Goal: Task Accomplishment & Management: Manage account settings

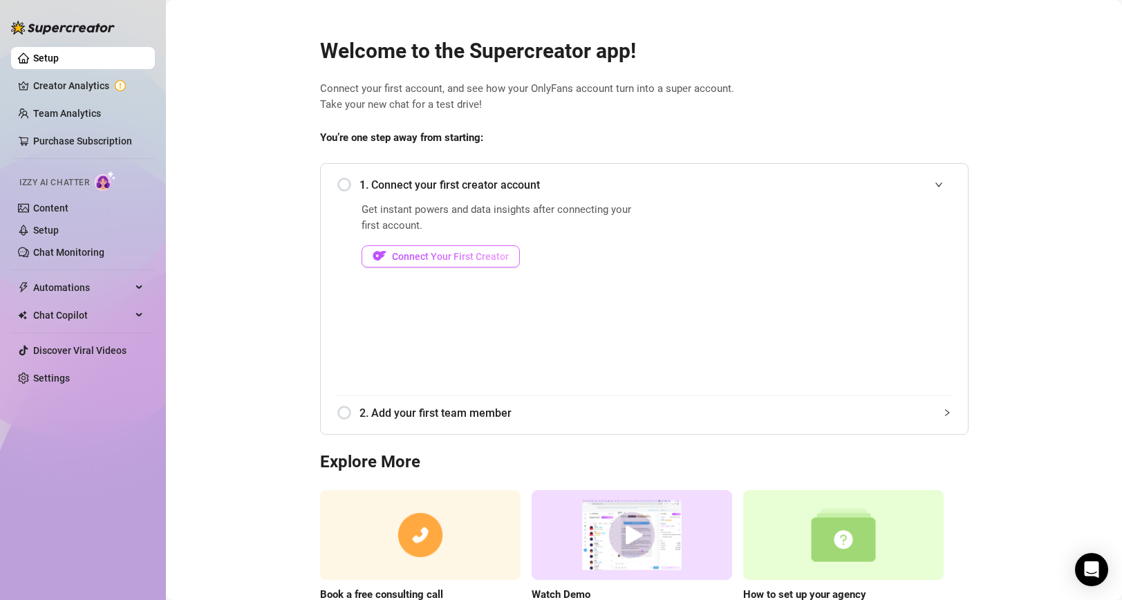
click at [446, 255] on span "Connect Your First Creator" at bounding box center [450, 256] width 117 height 11
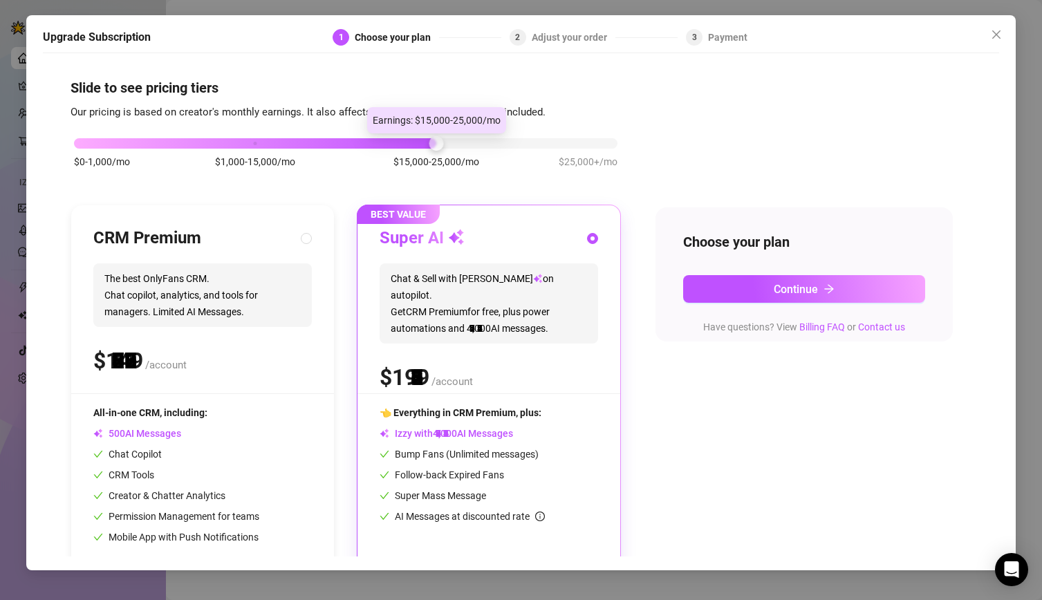
drag, startPoint x: 256, startPoint y: 140, endPoint x: 426, endPoint y: 141, distance: 170.1
click at [426, 141] on div "$0-1,000/mo $1,000-15,000/mo $15,000-25,000/mo $25,000+/mo" at bounding box center [346, 140] width 544 height 8
drag, startPoint x: 440, startPoint y: 142, endPoint x: 481, endPoint y: 142, distance: 41.5
click at [481, 142] on div "$0-1,000/mo $1,000-15,000/mo $15,000-25,000/mo $25,000+/mo" at bounding box center [346, 140] width 544 height 8
click at [479, 143] on div at bounding box center [346, 143] width 544 height 10
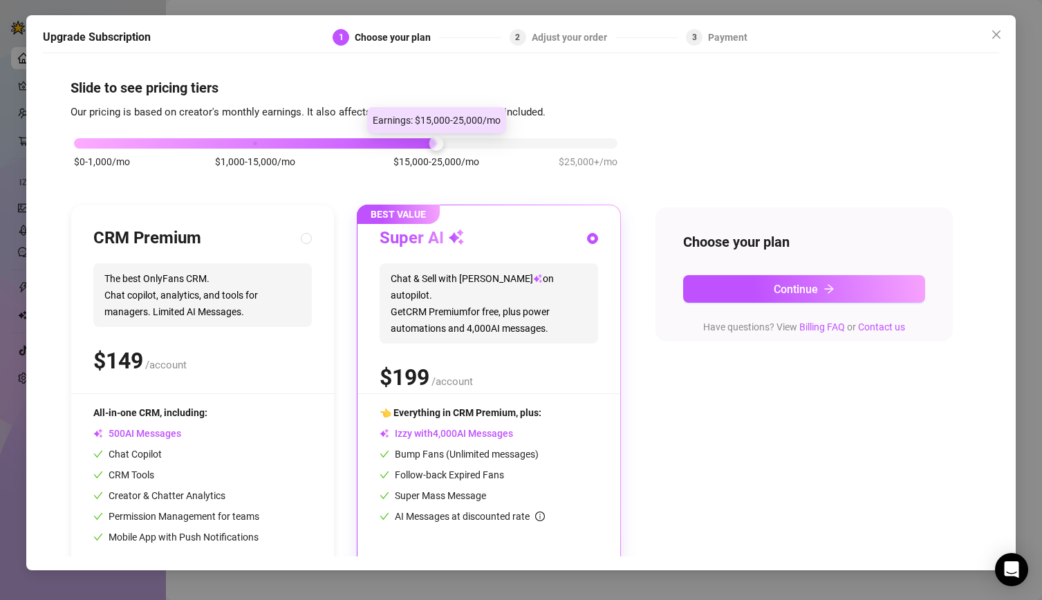
drag, startPoint x: 434, startPoint y: 145, endPoint x: 506, endPoint y: 147, distance: 71.9
click at [506, 144] on div "$0-1,000/mo $1,000-15,000/mo $15,000-25,000/mo $25,000+/mo" at bounding box center [346, 140] width 544 height 8
drag, startPoint x: 429, startPoint y: 149, endPoint x: 443, endPoint y: 149, distance: 14.5
click at [443, 149] on div "$0-1,000/mo $1,000-15,000/mo $15,000-25,000/mo $25,000+/mo" at bounding box center [346, 160] width 550 height 78
drag, startPoint x: 434, startPoint y: 147, endPoint x: 515, endPoint y: 146, distance: 80.9
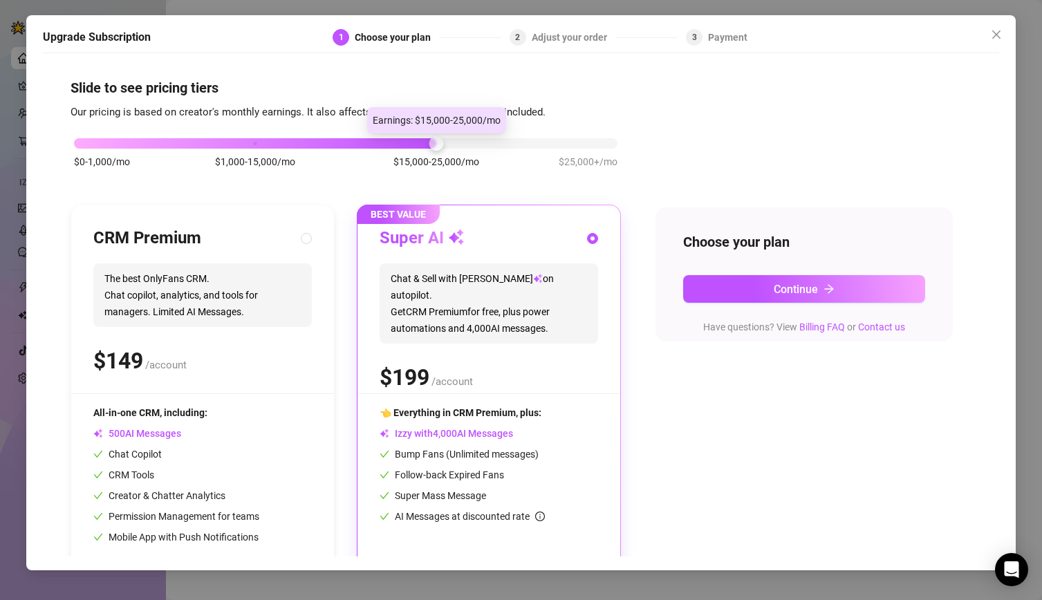
click at [515, 144] on div "$0-1,000/mo $1,000-15,000/mo $15,000-25,000/mo $25,000+/mo" at bounding box center [346, 140] width 544 height 8
click at [994, 28] on button "Close" at bounding box center [997, 35] width 22 height 22
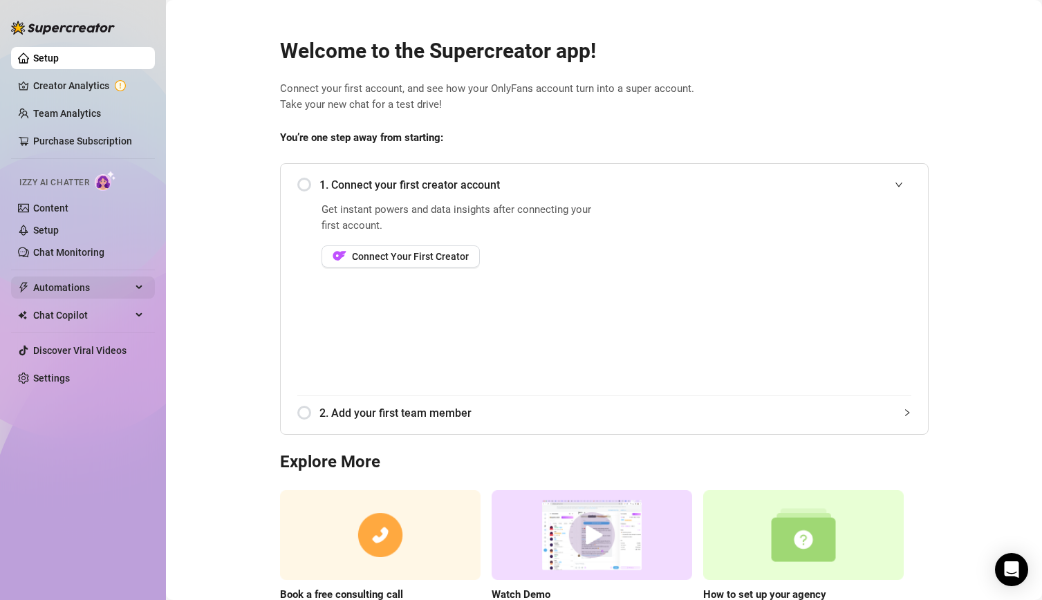
click at [82, 288] on span "Automations" at bounding box center [82, 288] width 98 height 22
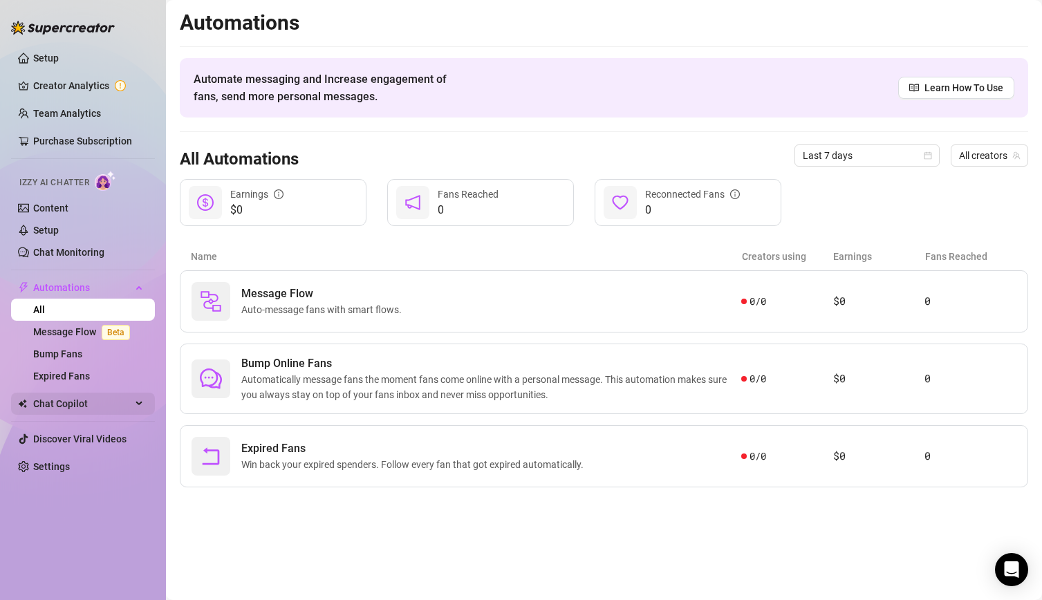
click at [59, 410] on span "Chat Copilot" at bounding box center [82, 404] width 98 height 22
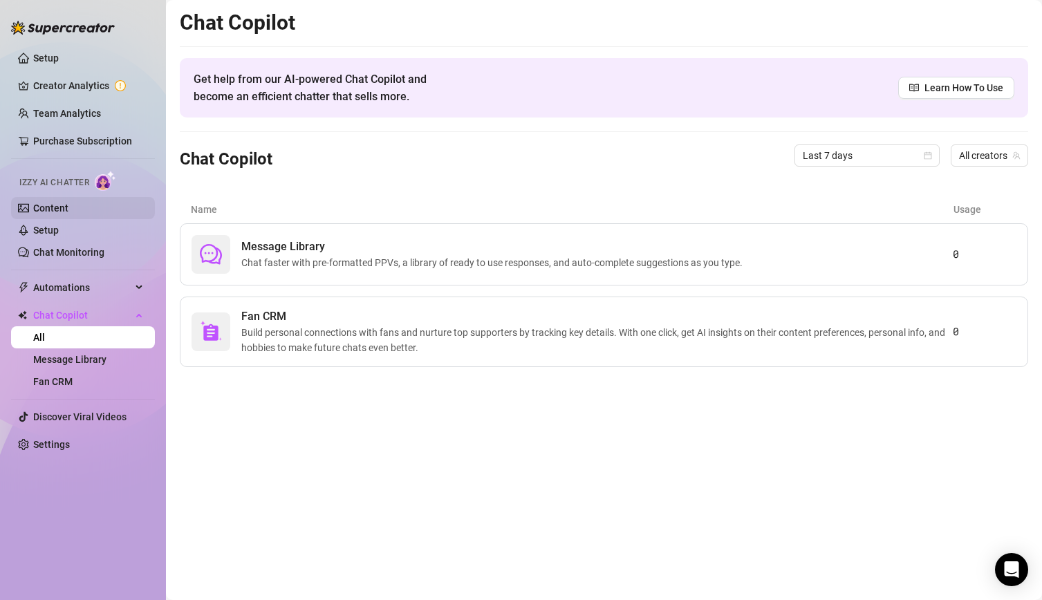
click at [45, 212] on link "Content" at bounding box center [50, 208] width 35 height 11
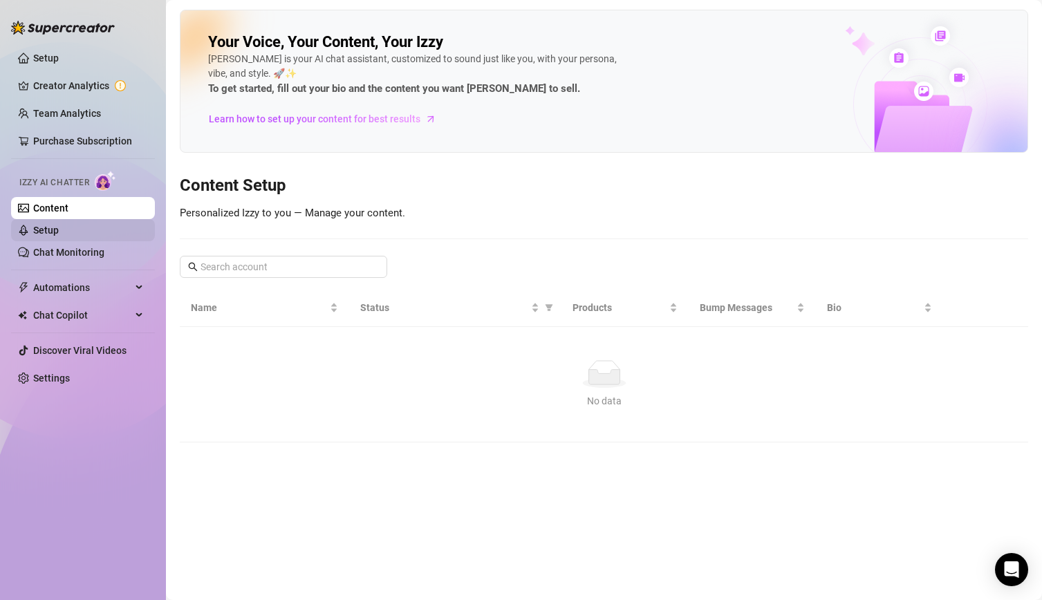
click at [53, 229] on link "Setup" at bounding box center [46, 230] width 26 height 11
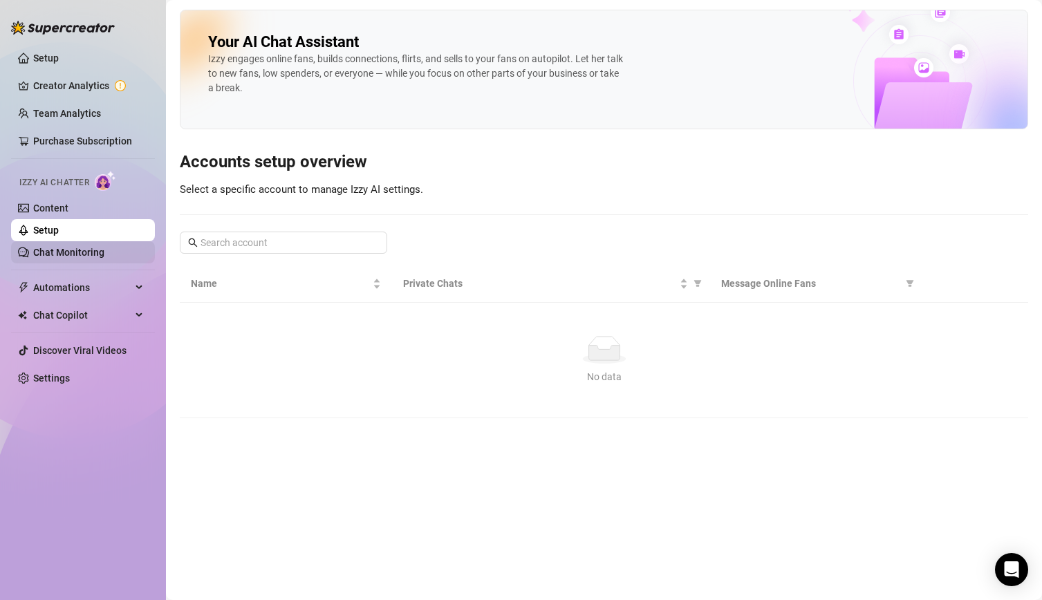
click at [58, 247] on link "Chat Monitoring" at bounding box center [68, 252] width 71 height 11
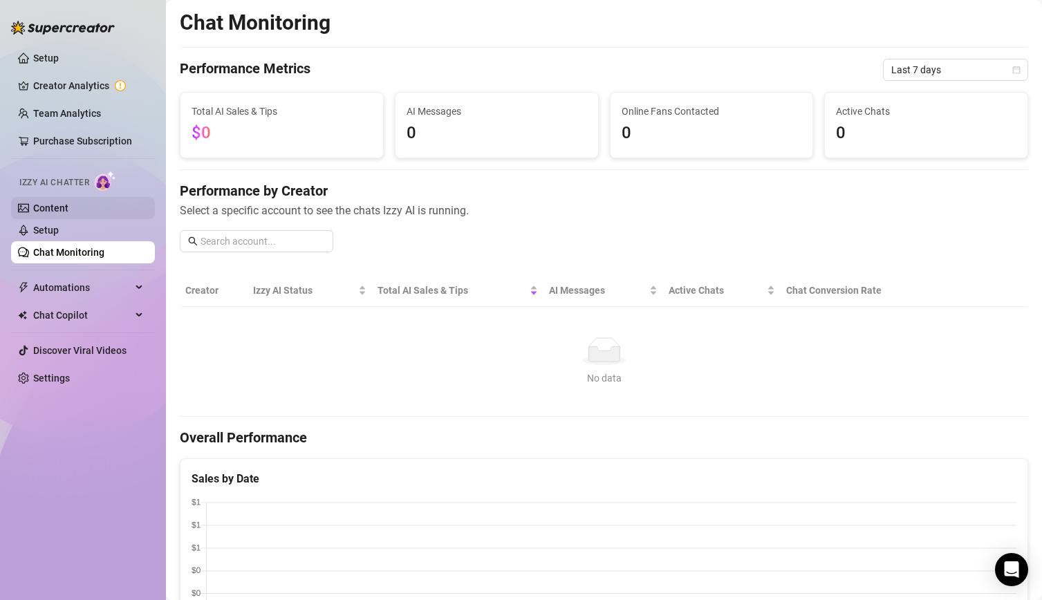
click at [56, 210] on link "Content" at bounding box center [50, 208] width 35 height 11
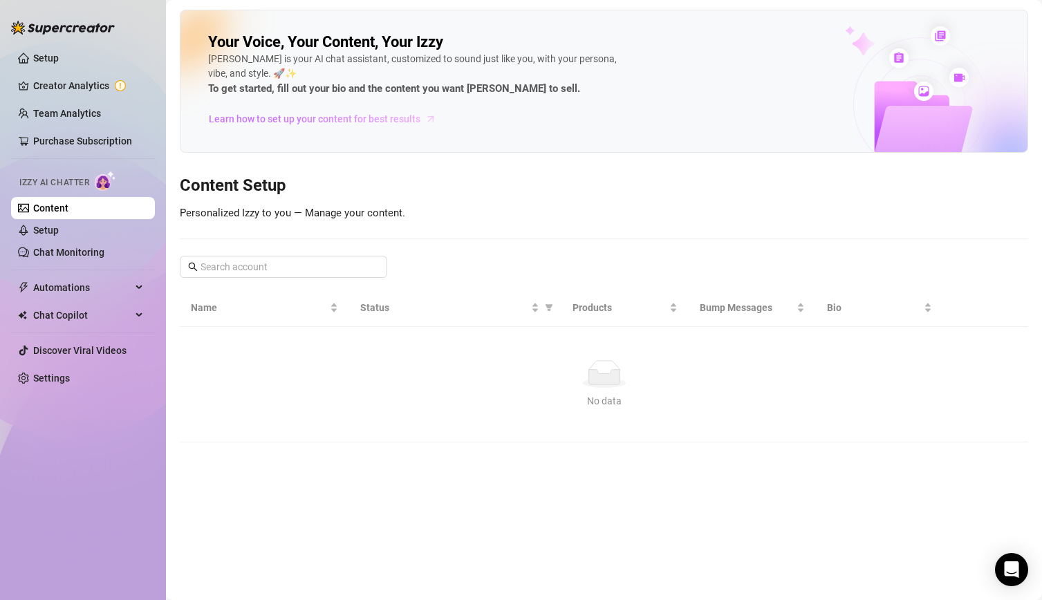
click at [318, 120] on span "Learn how to set up your content for best results" at bounding box center [315, 118] width 212 height 15
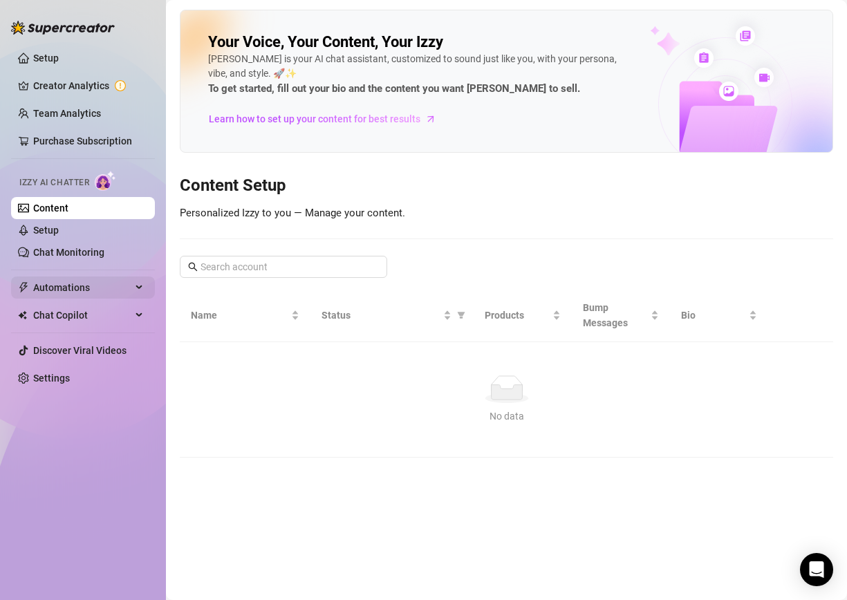
click at [66, 283] on span "Automations" at bounding box center [82, 288] width 98 height 22
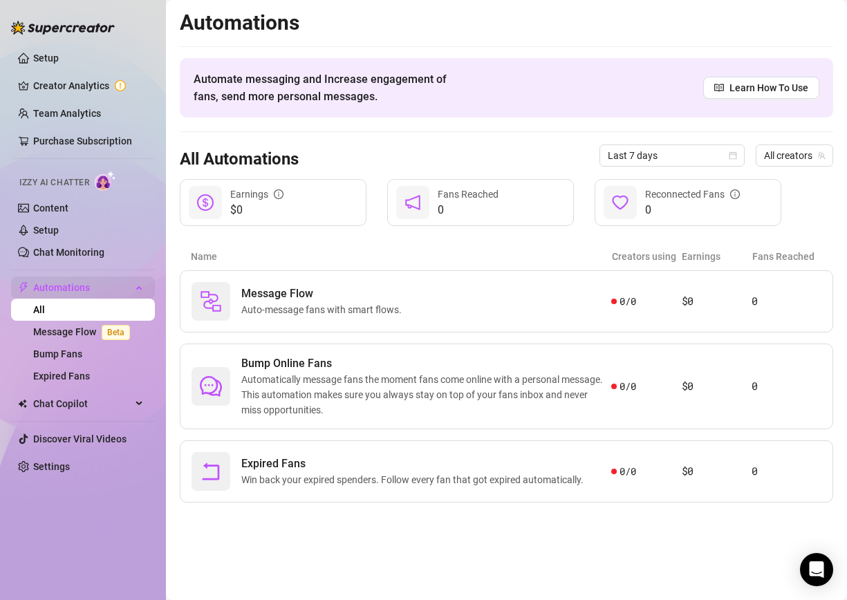
click at [66, 288] on span "Automations" at bounding box center [82, 288] width 98 height 22
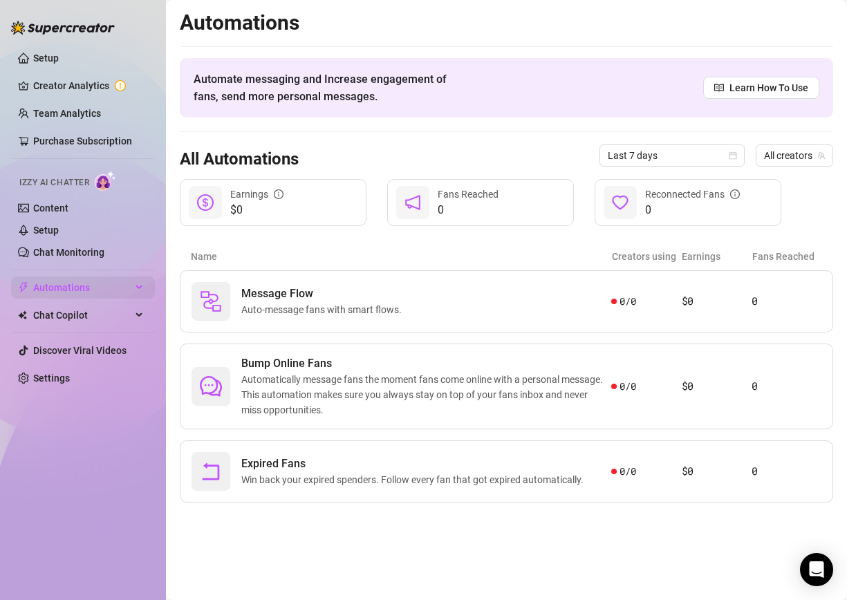
click at [69, 287] on span "Automations" at bounding box center [82, 288] width 98 height 22
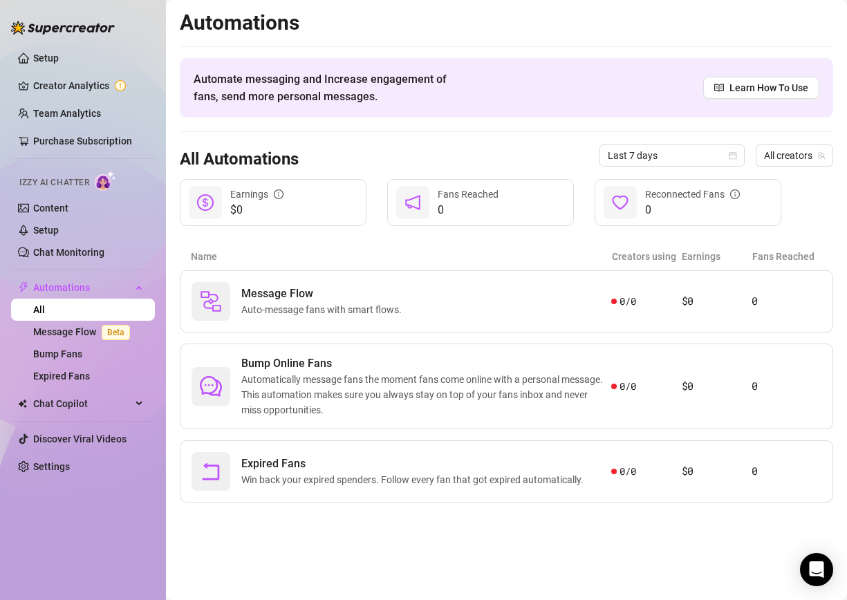
click at [45, 304] on link "All" at bounding box center [39, 309] width 12 height 11
click at [44, 53] on link "Setup" at bounding box center [46, 58] width 26 height 11
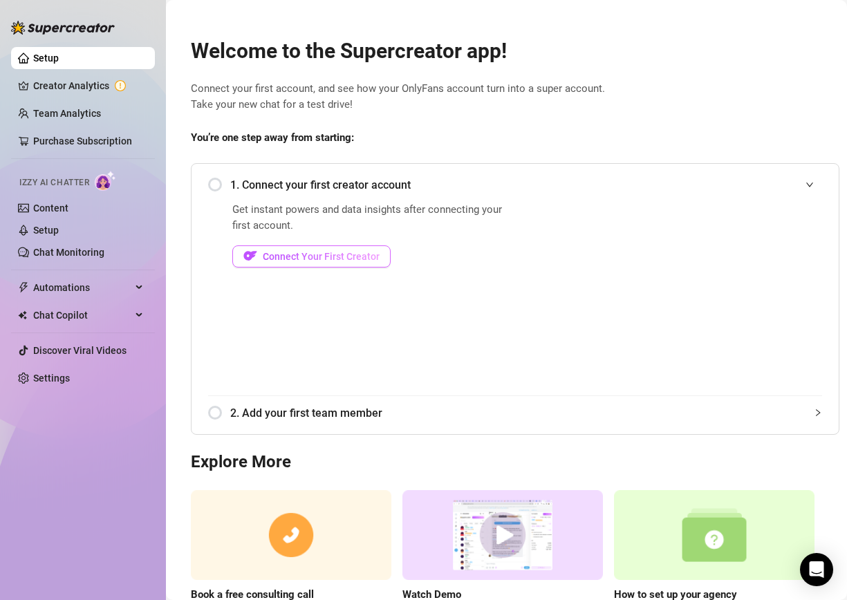
click at [270, 256] on span "Connect Your First Creator" at bounding box center [321, 256] width 117 height 11
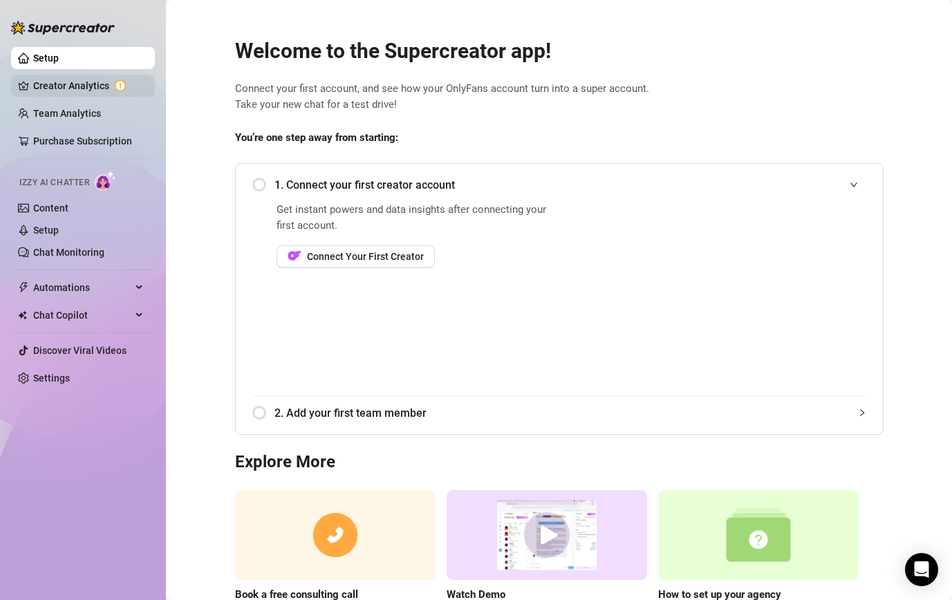
click at [66, 89] on link "Creator Analytics" at bounding box center [88, 86] width 111 height 22
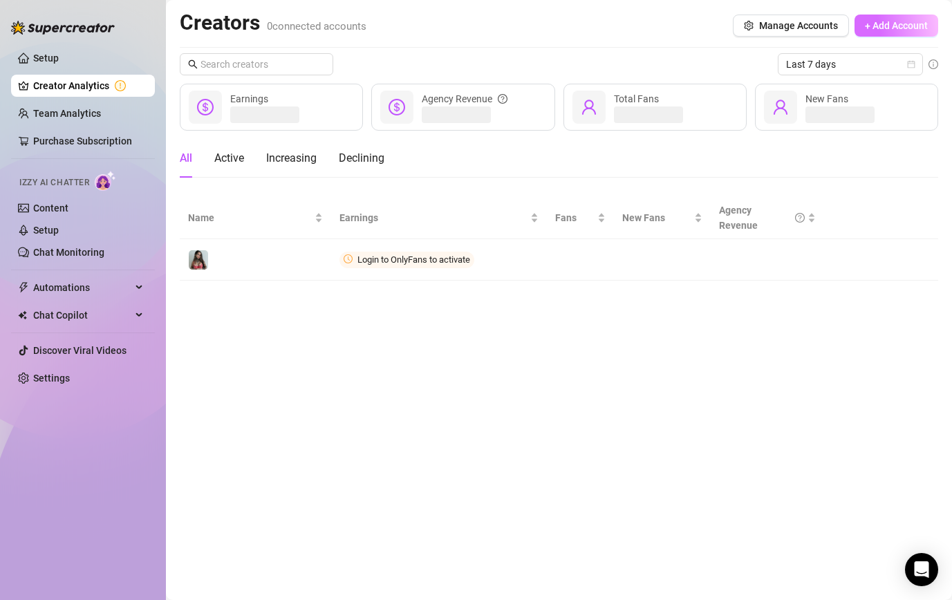
click at [884, 26] on span "+ Add Account" at bounding box center [896, 25] width 63 height 11
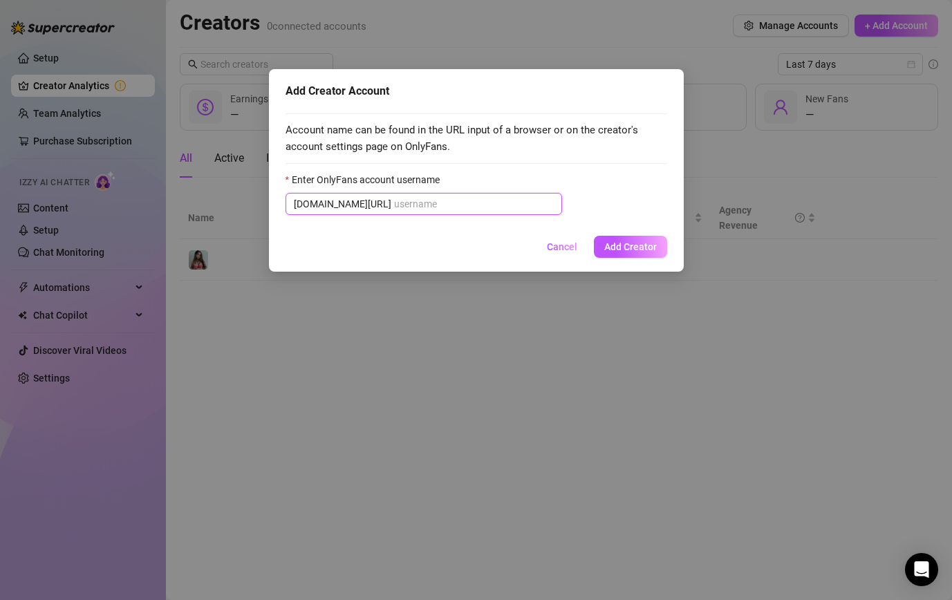
click at [394, 201] on input "Enter OnlyFans account username" at bounding box center [474, 203] width 160 height 15
paste input "okokveronica"
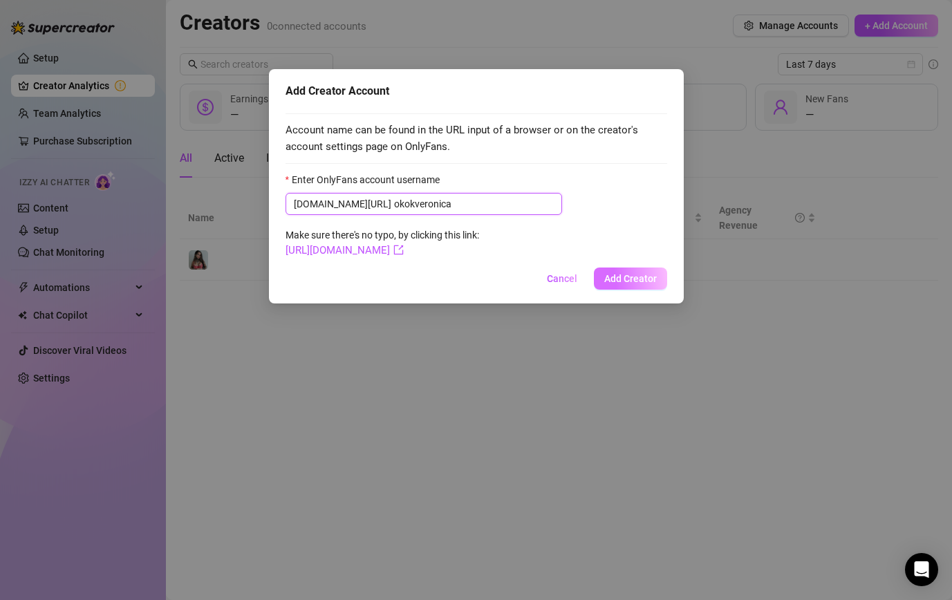
type input "okokveronica"
click at [611, 275] on span "Add Creator" at bounding box center [630, 278] width 53 height 11
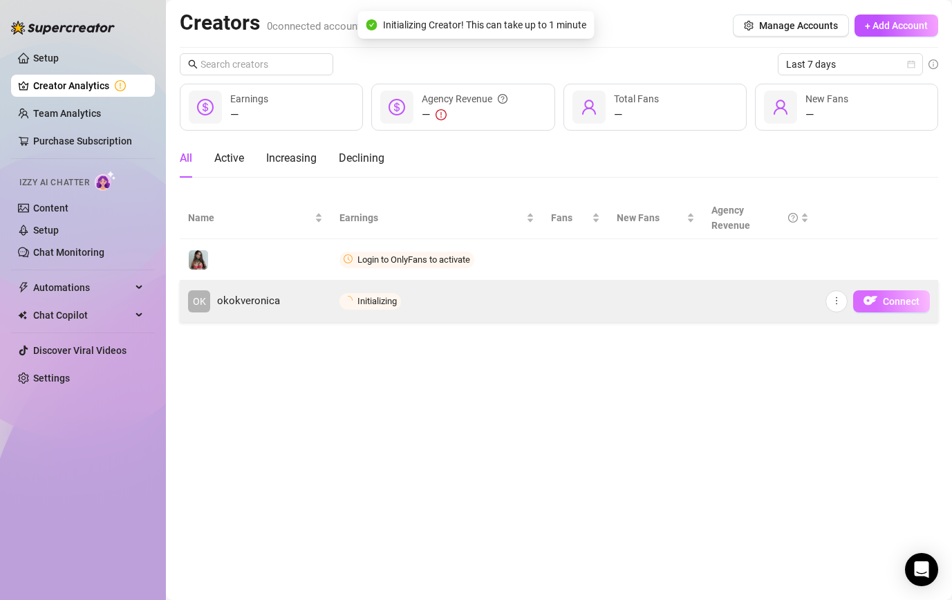
click at [902, 304] on span "Connect" at bounding box center [901, 301] width 37 height 11
click at [909, 305] on span "Connect" at bounding box center [901, 301] width 37 height 11
click at [886, 304] on span "Connect" at bounding box center [901, 301] width 37 height 11
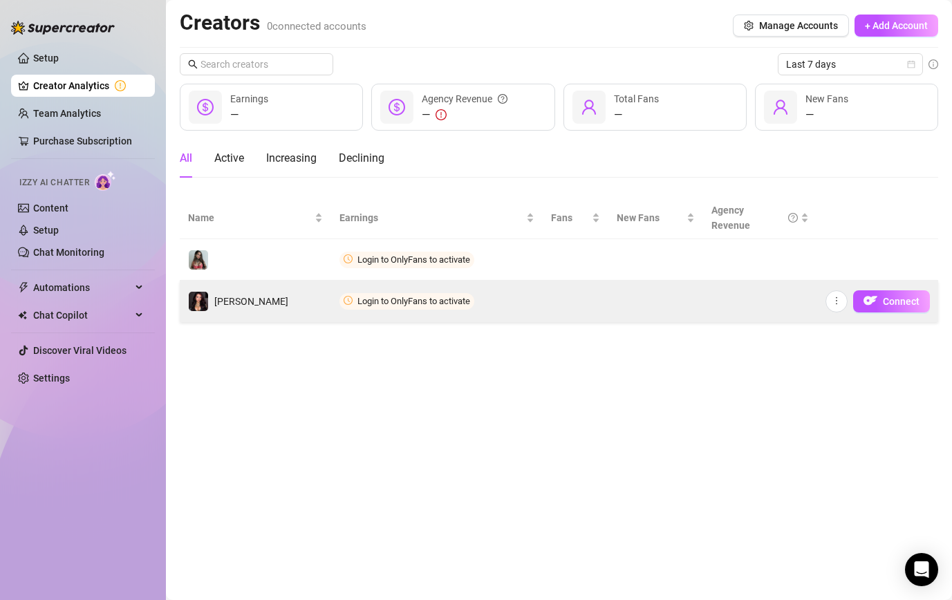
click at [400, 295] on span "Login to OnlyFans to activate" at bounding box center [407, 301] width 135 height 17
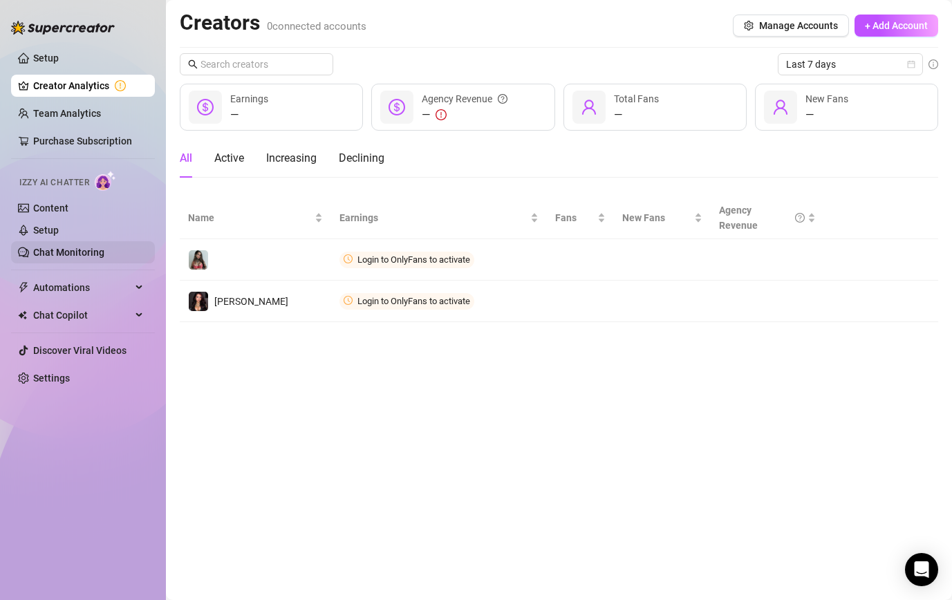
click at [57, 248] on link "Chat Monitoring" at bounding box center [68, 252] width 71 height 11
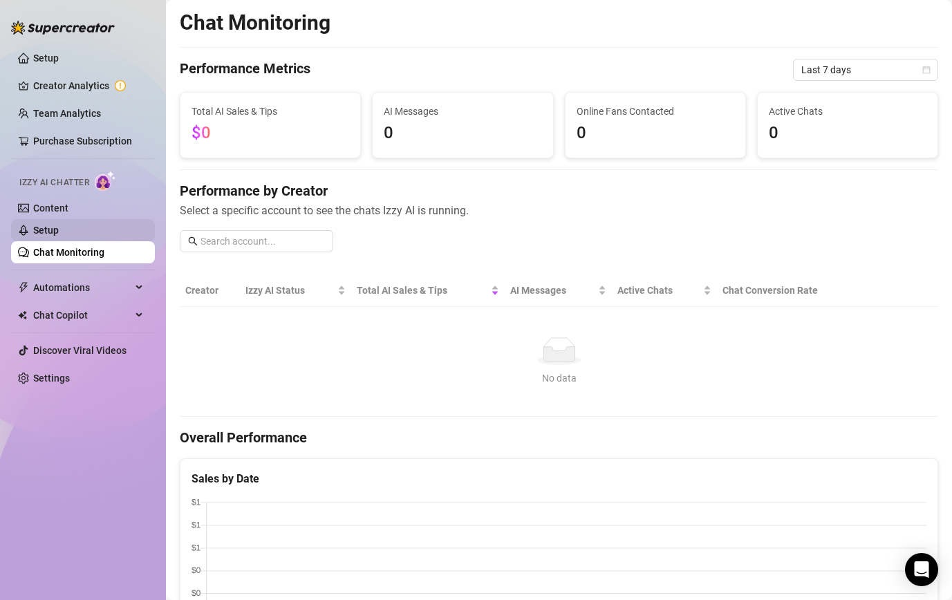
click at [54, 228] on link "Setup" at bounding box center [46, 230] width 26 height 11
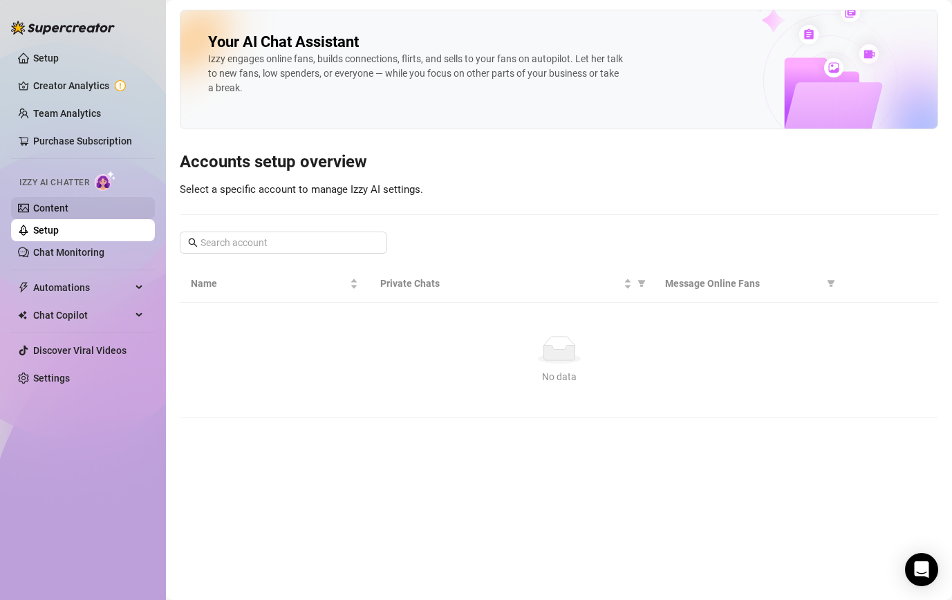
click at [63, 208] on link "Content" at bounding box center [50, 208] width 35 height 11
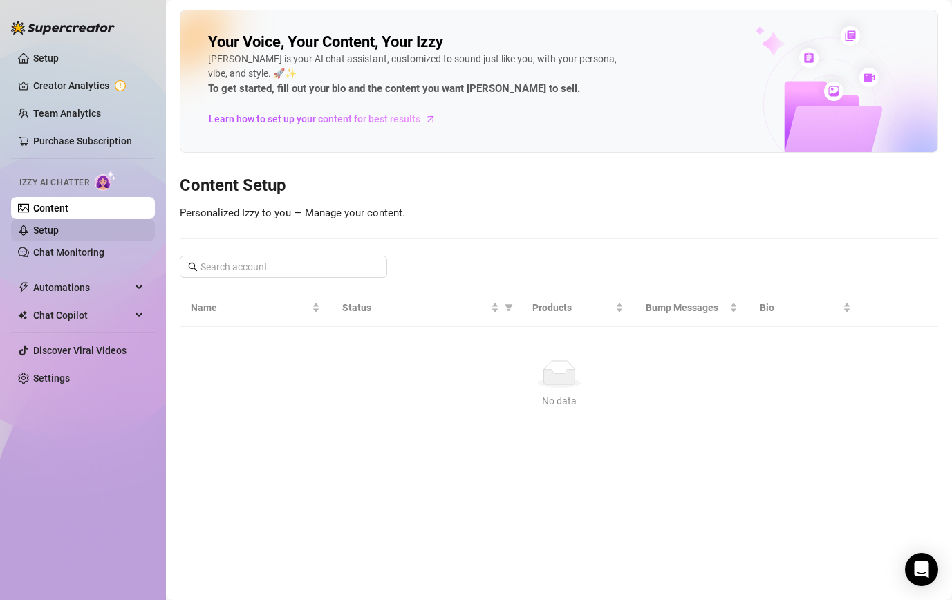
click at [57, 232] on link "Setup" at bounding box center [46, 230] width 26 height 11
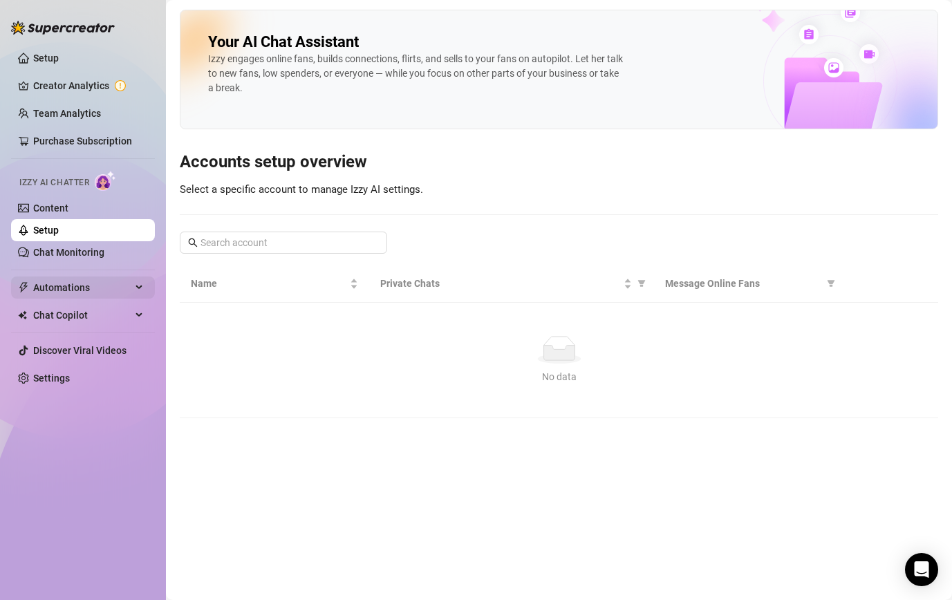
click at [56, 295] on span "Automations" at bounding box center [82, 288] width 98 height 22
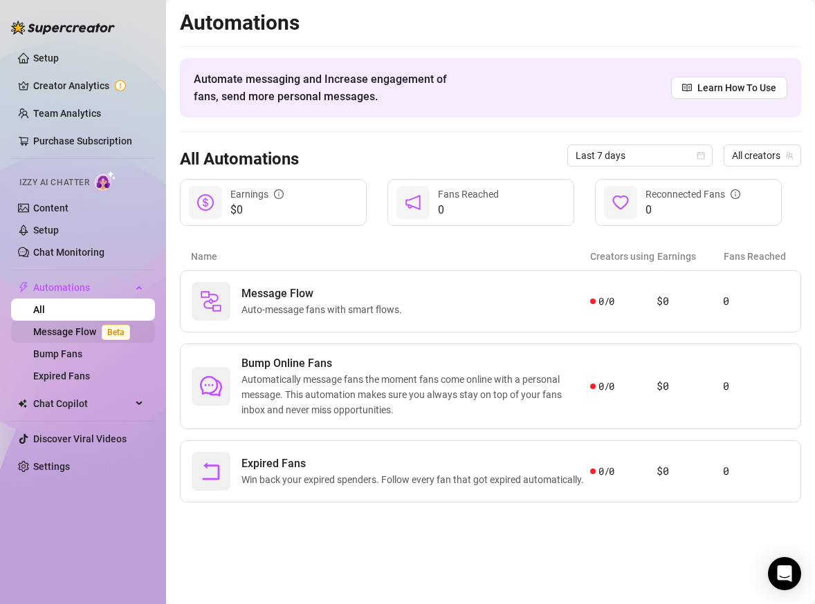
click at [84, 333] on link "Message Flow Beta" at bounding box center [84, 331] width 102 height 11
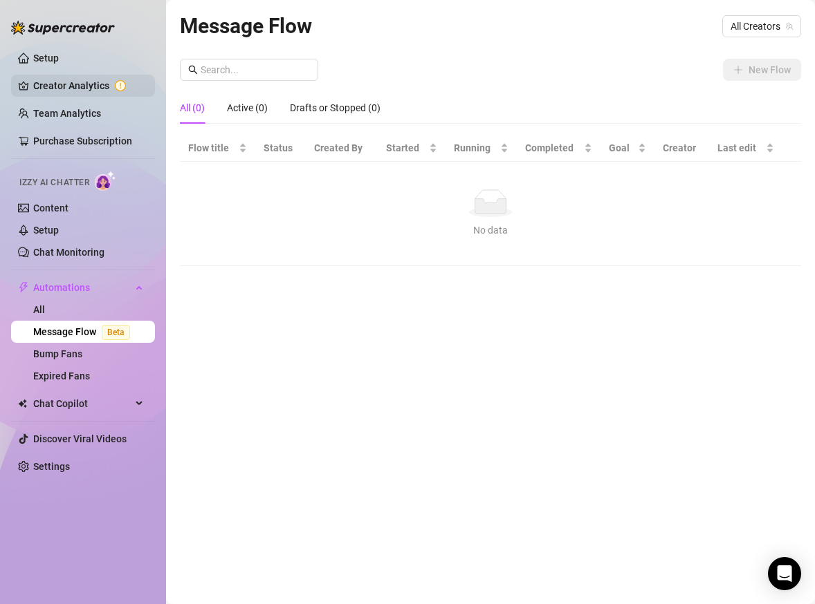
click at [76, 85] on link "Creator Analytics" at bounding box center [88, 86] width 111 height 22
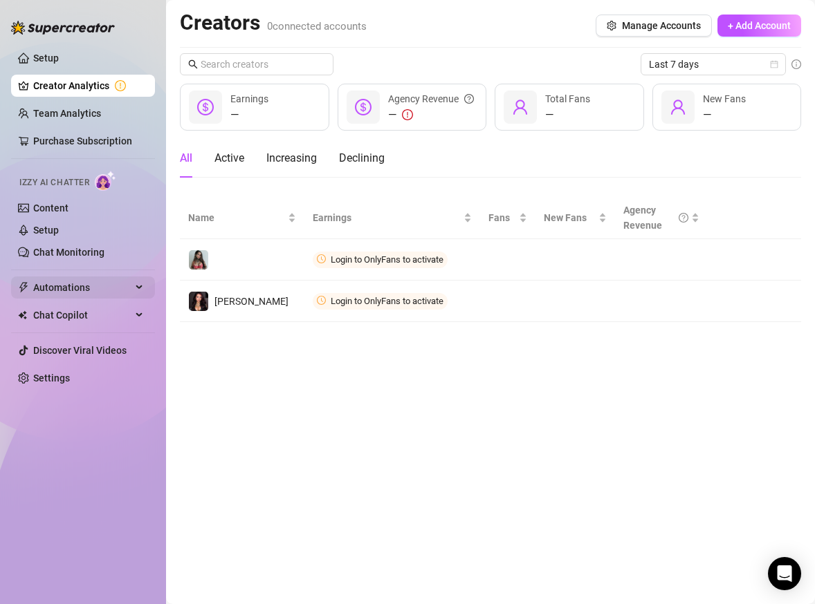
click at [91, 287] on span "Automations" at bounding box center [82, 288] width 98 height 22
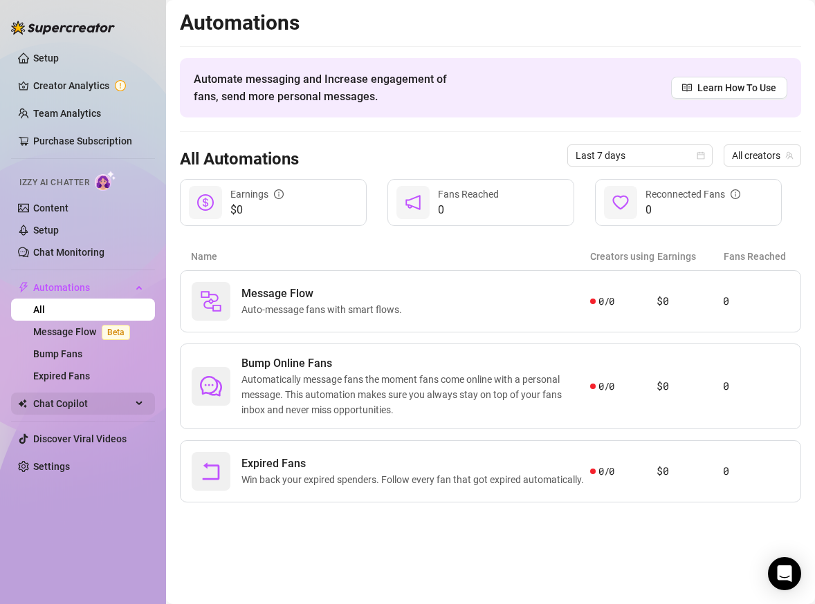
click at [82, 407] on span "Chat Copilot" at bounding box center [82, 404] width 98 height 22
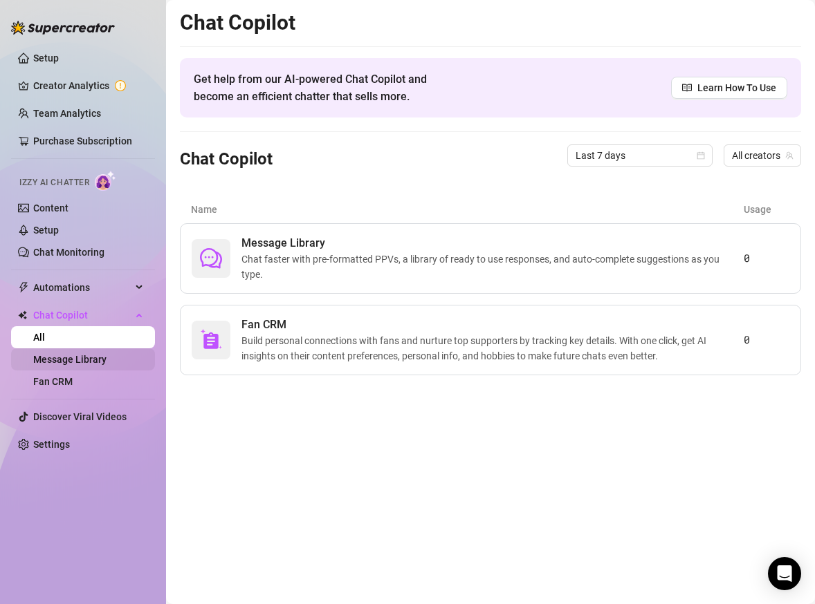
click at [78, 357] on link "Message Library" at bounding box center [69, 359] width 73 height 11
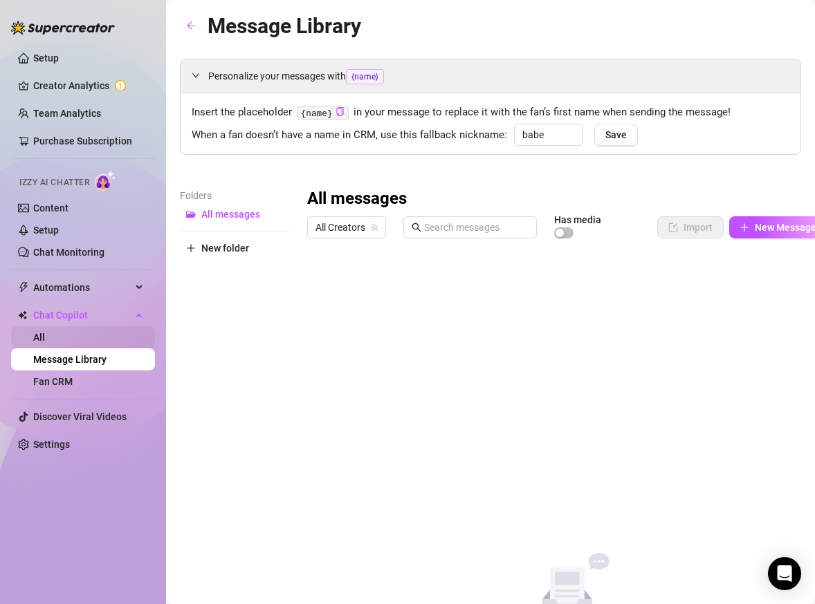
click at [45, 343] on link "All" at bounding box center [39, 337] width 12 height 11
